Goal: Task Accomplishment & Management: Use online tool/utility

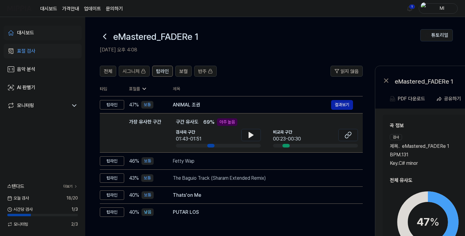
click at [27, 31] on div "대시보드" at bounding box center [25, 32] width 17 height 7
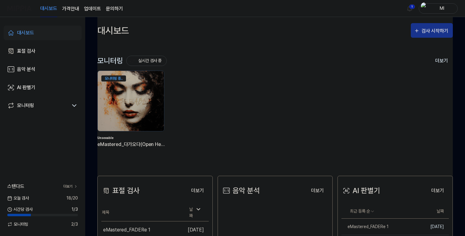
click at [436, 31] on div "검사 시작하기" at bounding box center [436, 31] width 28 height 8
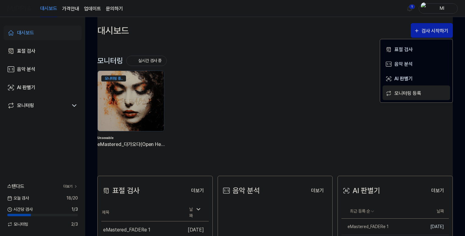
click at [406, 93] on div "모니터링 등록" at bounding box center [420, 93] width 53 height 8
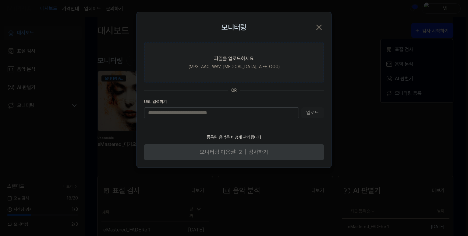
click at [228, 60] on div "파일을 업로드하세요" at bounding box center [234, 58] width 40 height 7
click at [0, 0] on input "파일을 업로드하세요 (MP3, AAC, WAV, [MEDICAL_DATA], AIFF, OGG)" at bounding box center [0, 0] width 0 height 0
click at [225, 64] on div "(MP3, AAC, WAV, [MEDICAL_DATA], AIFF, OGG)" at bounding box center [233, 67] width 91 height 6
click at [0, 0] on input "파일을 업로드하세요 (MP3, AAC, WAV, [MEDICAL_DATA], AIFF, OGG)" at bounding box center [0, 0] width 0 height 0
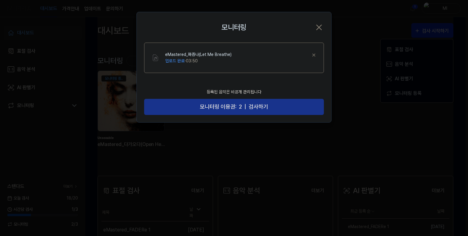
click at [226, 105] on span "모니터링 이용권:" at bounding box center [218, 107] width 37 height 9
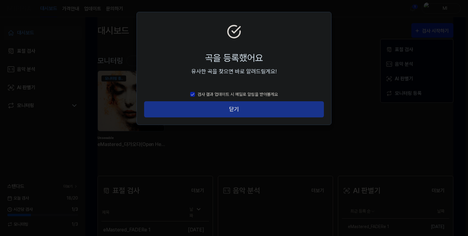
click at [234, 109] on button "닫기" at bounding box center [234, 109] width 180 height 16
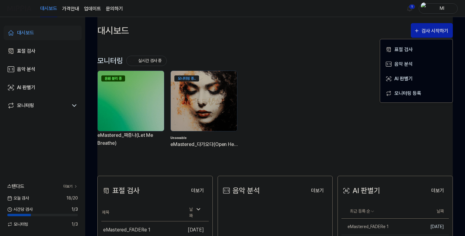
click at [116, 79] on div "음원 분리 중" at bounding box center [113, 78] width 24 height 6
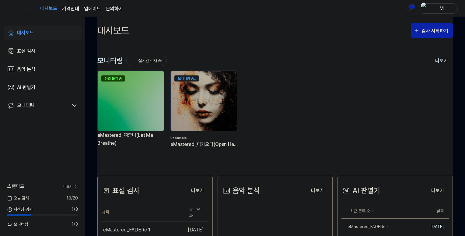
click at [117, 95] on img at bounding box center [131, 101] width 66 height 60
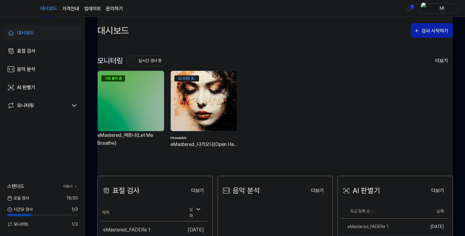
click at [198, 119] on img at bounding box center [203, 101] width 73 height 66
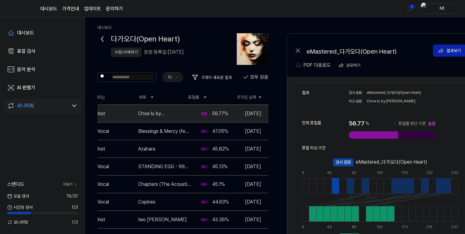
click at [100, 37] on icon at bounding box center [102, 39] width 10 height 10
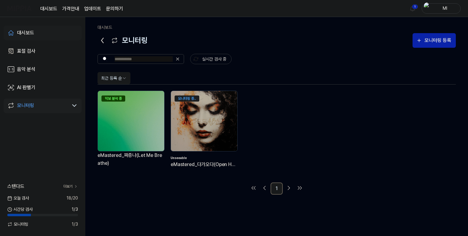
click at [18, 33] on div "대시보드" at bounding box center [25, 32] width 17 height 7
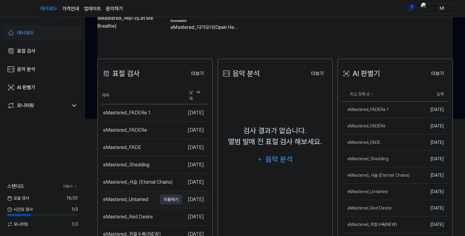
scroll to position [162, 0]
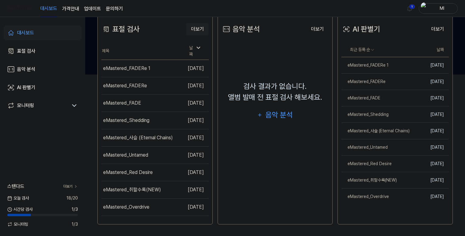
click at [202, 27] on button "더보기" at bounding box center [197, 29] width 23 height 12
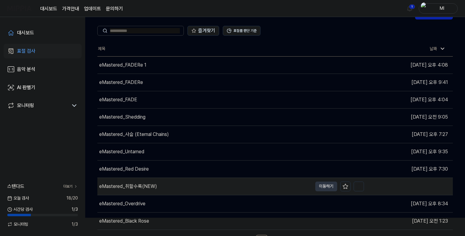
scroll to position [28, 0]
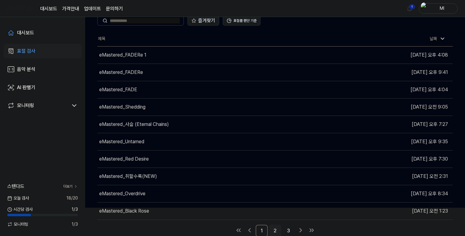
click at [277, 228] on link "2" at bounding box center [275, 231] width 12 height 12
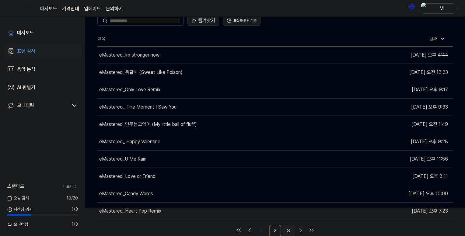
drag, startPoint x: 287, startPoint y: 230, endPoint x: 287, endPoint y: 223, distance: 7.0
click at [287, 229] on link "3" at bounding box center [288, 231] width 12 height 12
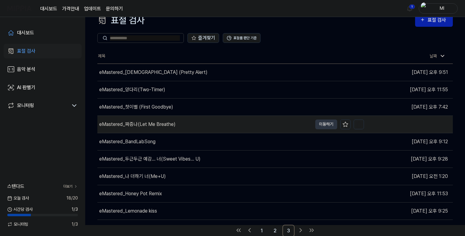
click at [133, 125] on div "eMastered_짜증나(Let Me Breathe)" at bounding box center [137, 124] width 76 height 7
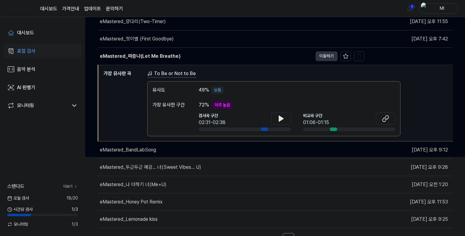
scroll to position [87, 0]
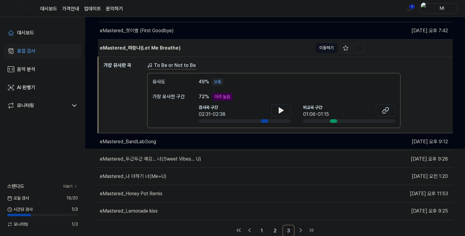
click at [325, 47] on button "이동하기" at bounding box center [327, 48] width 22 height 10
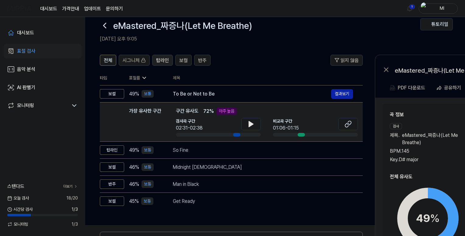
drag, startPoint x: 164, startPoint y: 56, endPoint x: 163, endPoint y: 65, distance: 9.2
click at [164, 56] on div "탑라인" at bounding box center [162, 60] width 13 height 8
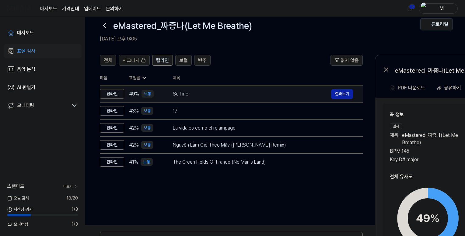
scroll to position [0, 0]
click at [203, 92] on div "So Fine" at bounding box center [252, 93] width 158 height 7
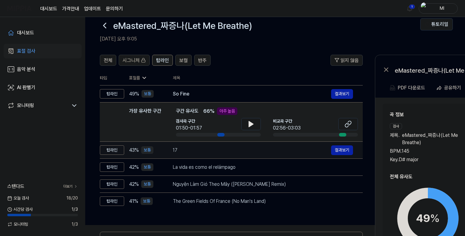
click at [208, 148] on div "17" at bounding box center [252, 150] width 158 height 7
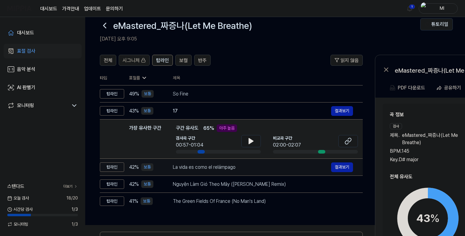
click at [214, 169] on div "La vida es como el relámpago" at bounding box center [252, 167] width 158 height 7
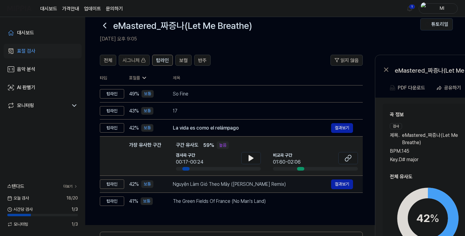
click at [215, 183] on div "Nguyện Làm Gió Theo Mây ([PERSON_NAME] Remix)" at bounding box center [252, 184] width 158 height 7
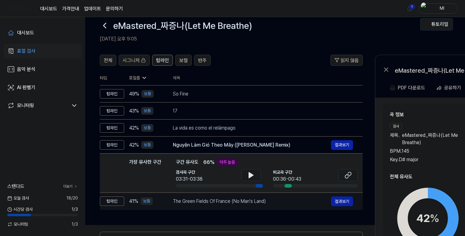
click at [225, 201] on div "The Green Fields Of France (No Man's Land)" at bounding box center [252, 201] width 158 height 7
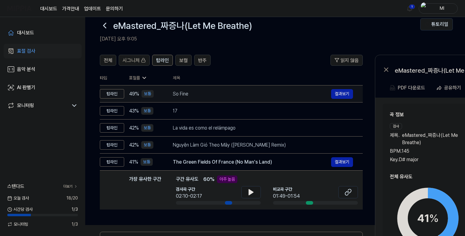
click at [203, 91] on div "So Fine" at bounding box center [252, 93] width 158 height 7
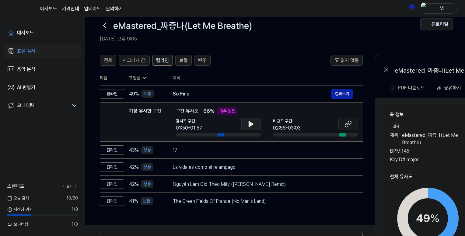
click at [247, 124] on icon at bounding box center [250, 124] width 7 height 7
click at [251, 124] on icon at bounding box center [250, 124] width 7 height 7
click at [251, 124] on icon at bounding box center [251, 123] width 4 height 5
click at [250, 126] on icon at bounding box center [249, 124] width 1 height 5
click at [341, 122] on button at bounding box center [347, 124] width 19 height 12
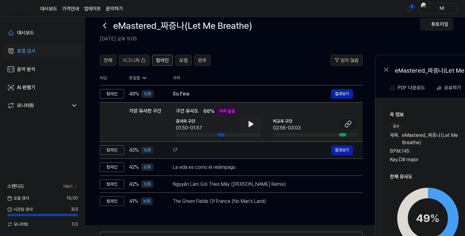
click at [230, 149] on div "17" at bounding box center [252, 150] width 158 height 7
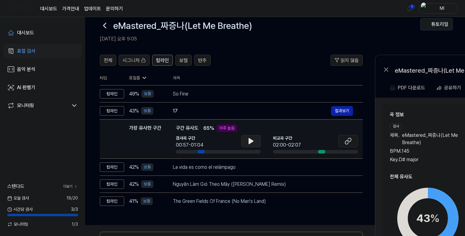
click at [252, 141] on icon at bounding box center [251, 140] width 4 height 5
click at [253, 141] on icon at bounding box center [252, 141] width 1 height 5
click at [347, 140] on icon at bounding box center [348, 141] width 7 height 7
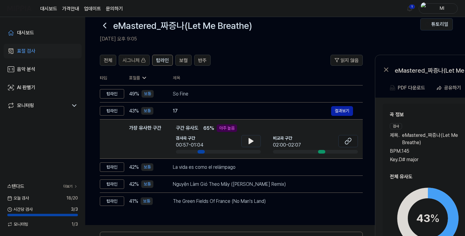
click at [425, 105] on div "곡 정보 검사 제목 . eMastered_짜증나(Let Me Breathe) BPM. 145 Key. D# major 비교 제목 . 17 BP…" at bounding box center [472, 194] width 179 height 181
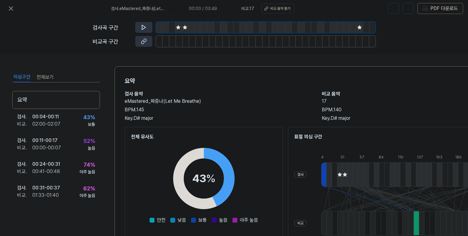
click at [179, 27] on icon at bounding box center [178, 27] width 4 height 4
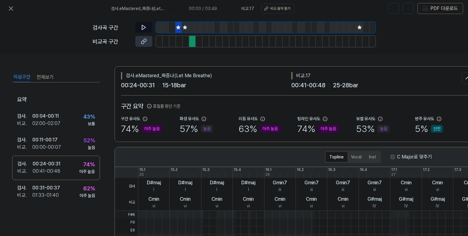
click at [143, 26] on icon at bounding box center [144, 27] width 6 height 6
click at [143, 26] on icon at bounding box center [142, 27] width 1 height 4
click at [184, 27] on icon at bounding box center [185, 27] width 4 height 4
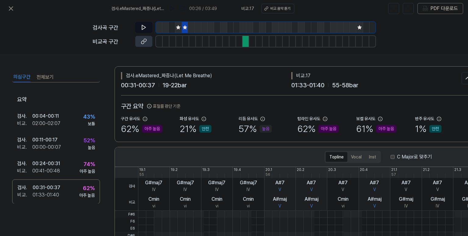
click at [145, 25] on icon at bounding box center [144, 27] width 6 height 6
click at [144, 26] on icon at bounding box center [144, 27] width 4 height 5
click at [144, 26] on icon at bounding box center [144, 27] width 6 height 6
click at [178, 27] on icon at bounding box center [178, 27] width 4 height 4
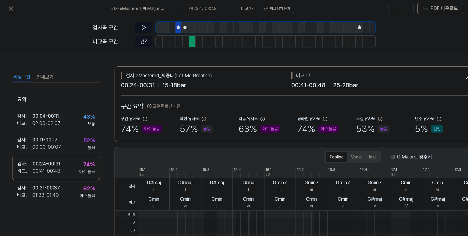
click at [144, 42] on icon at bounding box center [144, 41] width 6 height 6
click at [359, 26] on icon at bounding box center [359, 27] width 4 height 4
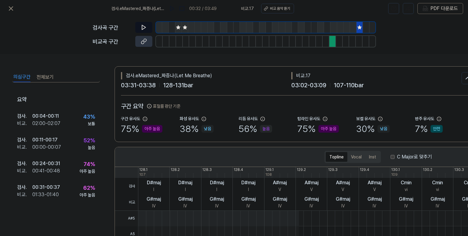
click at [143, 27] on icon at bounding box center [144, 27] width 6 height 6
click at [143, 27] on icon at bounding box center [142, 27] width 1 height 4
click at [145, 41] on icon at bounding box center [144, 41] width 6 height 6
click at [144, 26] on icon at bounding box center [144, 27] width 6 height 6
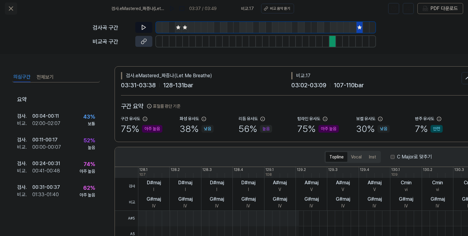
click at [12, 7] on icon at bounding box center [10, 8] width 7 height 7
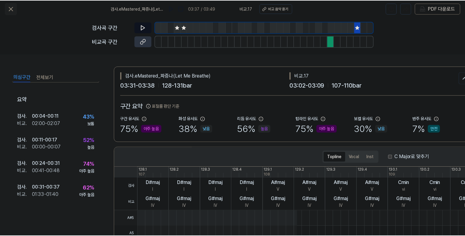
scroll to position [11, 0]
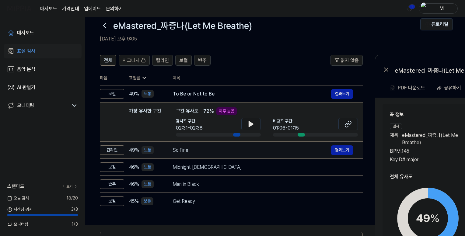
click at [214, 149] on div "So Fine" at bounding box center [252, 150] width 158 height 7
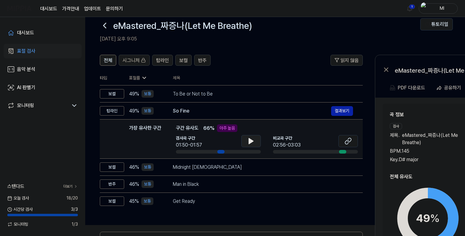
click at [252, 142] on icon at bounding box center [250, 141] width 7 height 7
click at [252, 142] on icon at bounding box center [252, 141] width 1 height 5
click at [164, 58] on span "탑라인" at bounding box center [162, 60] width 13 height 7
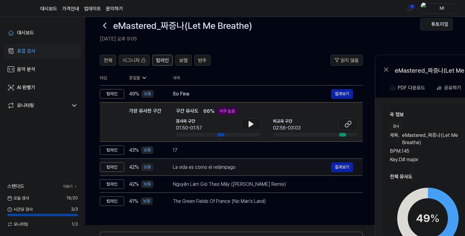
click at [226, 170] on div "La vida es como el relámpago" at bounding box center [252, 167] width 158 height 7
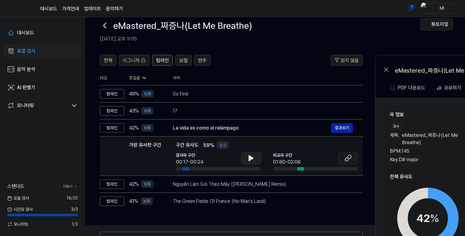
click at [250, 156] on icon at bounding box center [251, 158] width 4 height 5
click at [250, 157] on icon at bounding box center [249, 158] width 1 height 5
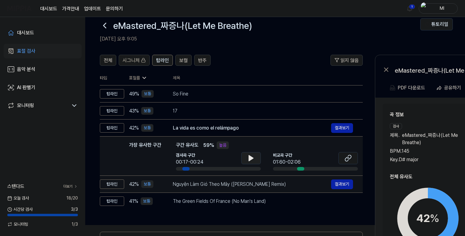
click at [241, 183] on div "Nguyện Làm Gió Theo Mây ([PERSON_NAME] Remix)" at bounding box center [252, 184] width 158 height 7
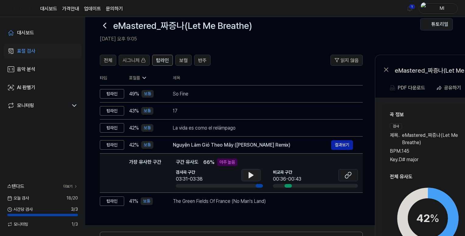
click at [249, 177] on icon at bounding box center [251, 175] width 4 height 5
click at [250, 176] on icon at bounding box center [249, 175] width 1 height 5
click at [353, 176] on button at bounding box center [347, 175] width 19 height 12
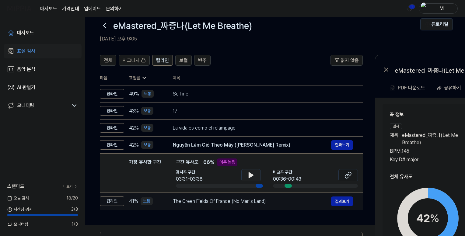
click at [225, 203] on div "The Green Fields Of France (No Man's Land)" at bounding box center [252, 201] width 158 height 7
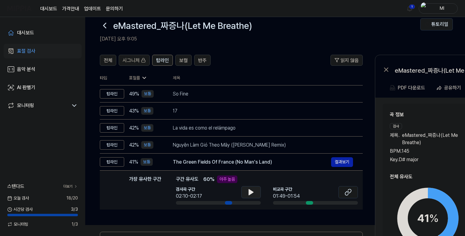
click at [250, 191] on icon at bounding box center [251, 192] width 4 height 5
click at [251, 192] on icon at bounding box center [250, 192] width 7 height 7
click at [350, 192] on icon at bounding box center [350, 191] width 4 height 4
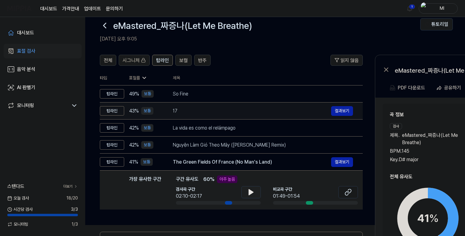
click at [223, 112] on div "17" at bounding box center [252, 110] width 158 height 7
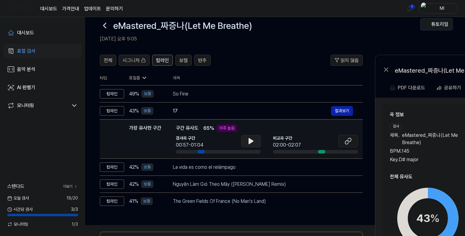
click at [250, 142] on icon at bounding box center [251, 140] width 4 height 5
click at [250, 142] on icon at bounding box center [249, 141] width 1 height 5
click at [349, 142] on icon at bounding box center [350, 140] width 4 height 4
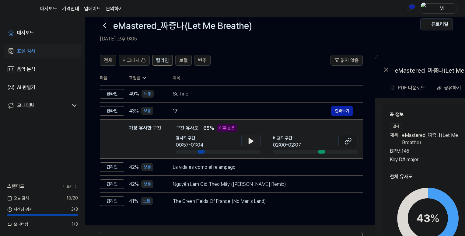
click at [248, 142] on icon at bounding box center [250, 141] width 7 height 7
click at [250, 140] on icon at bounding box center [249, 141] width 1 height 5
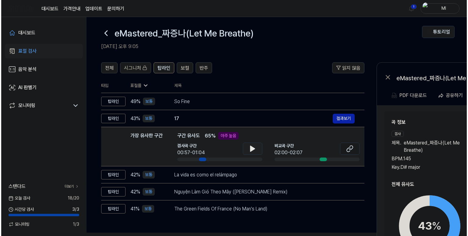
scroll to position [0, 0]
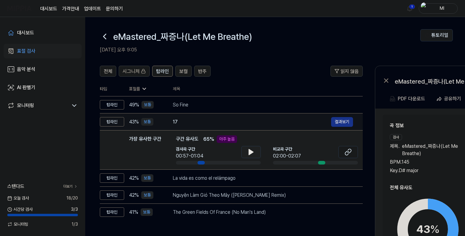
click at [340, 122] on button "결과보기" at bounding box center [342, 122] width 22 height 10
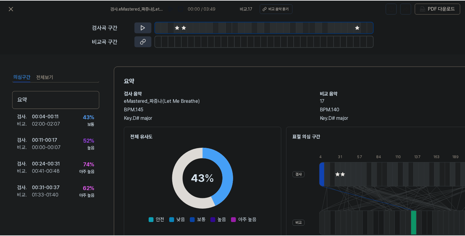
scroll to position [90, 0]
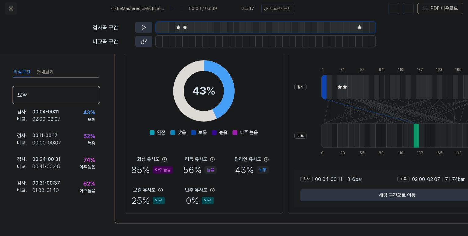
click at [11, 8] on icon at bounding box center [10, 8] width 7 height 7
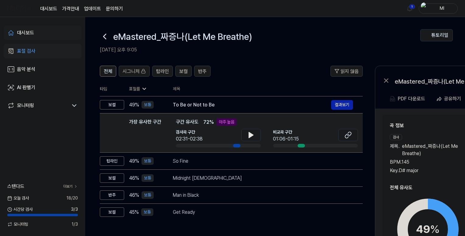
click at [28, 32] on div "대시보드" at bounding box center [25, 32] width 17 height 7
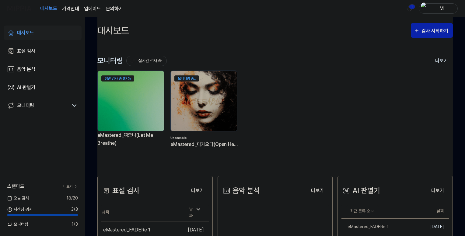
click at [123, 94] on img at bounding box center [131, 101] width 66 height 60
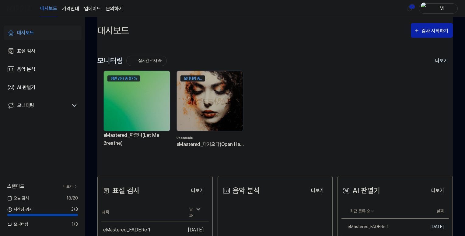
drag, startPoint x: 123, startPoint y: 78, endPoint x: 131, endPoint y: 79, distance: 8.8
click at [131, 79] on div "정밀 검사 중 97%" at bounding box center [123, 78] width 33 height 6
